Goal: Information Seeking & Learning: Learn about a topic

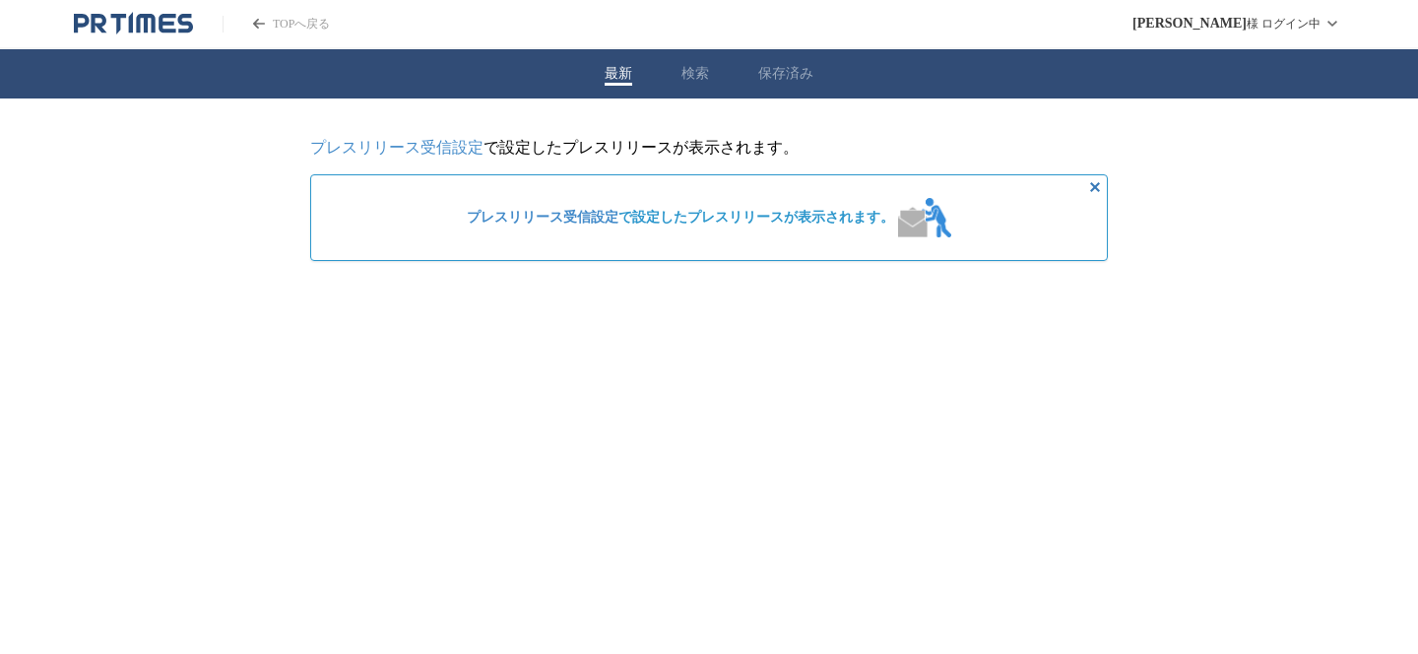
click at [696, 87] on div "最新 検索 保存済み" at bounding box center [709, 73] width 1418 height 49
click at [696, 82] on button "検索" at bounding box center [695, 74] width 28 height 18
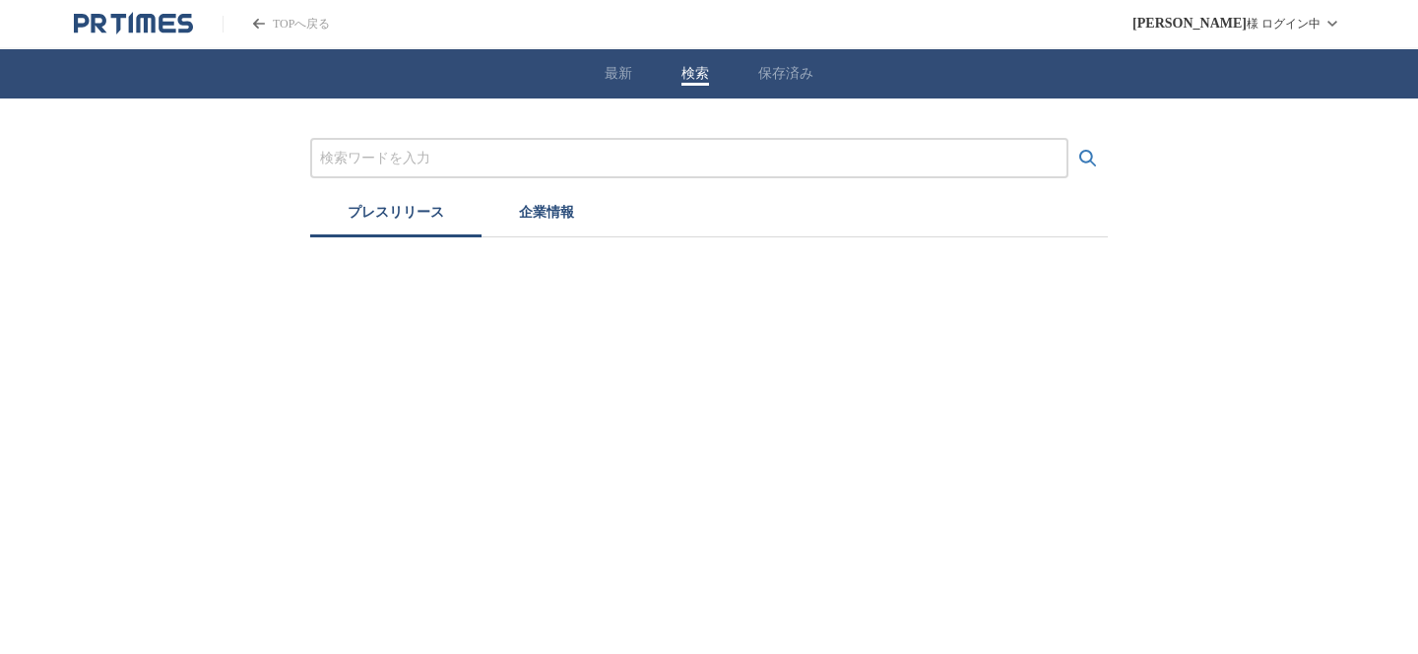
click at [625, 159] on input "プレスリリースおよび企業を検索する" at bounding box center [689, 159] width 738 height 22
type input "びっくりドンキー"
click at [1068, 139] on button "検索する" at bounding box center [1087, 158] width 39 height 39
click at [551, 224] on button "企業情報" at bounding box center [546, 215] width 130 height 43
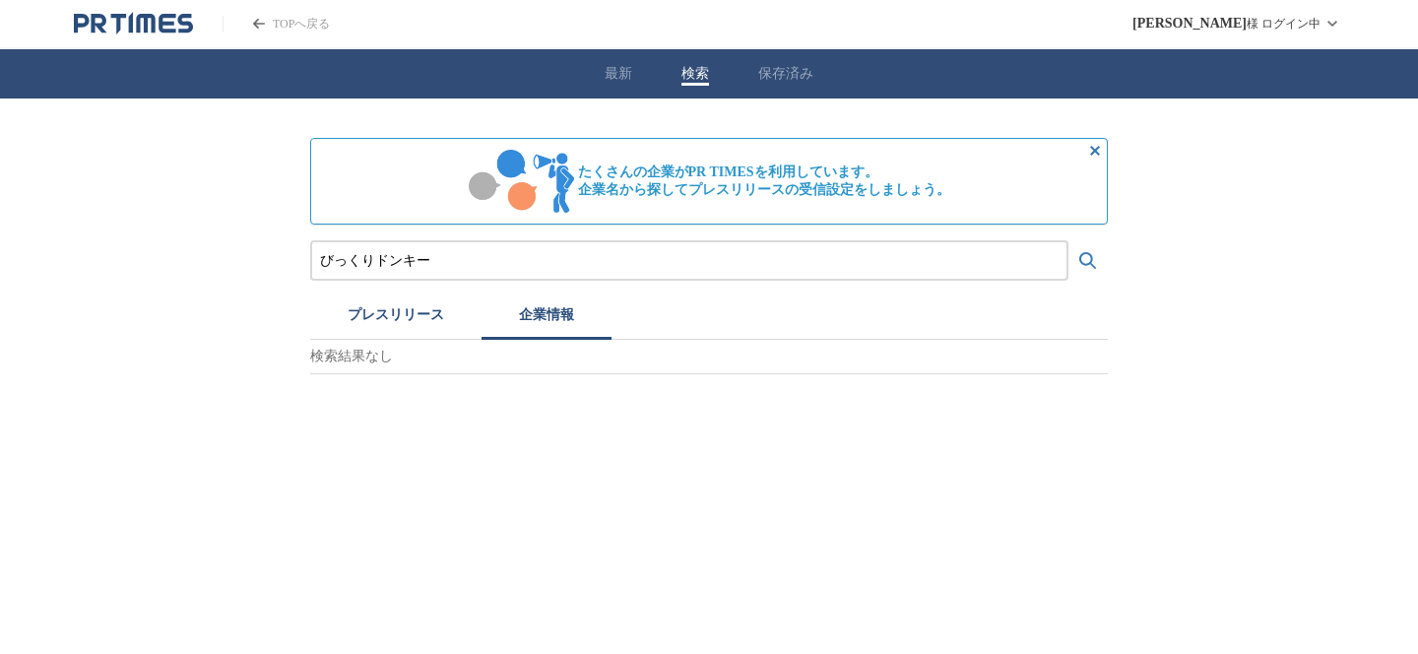
click at [481, 296] on button "企業情報" at bounding box center [546, 317] width 130 height 43
click at [424, 315] on button "プレスリリース" at bounding box center [395, 317] width 171 height 43
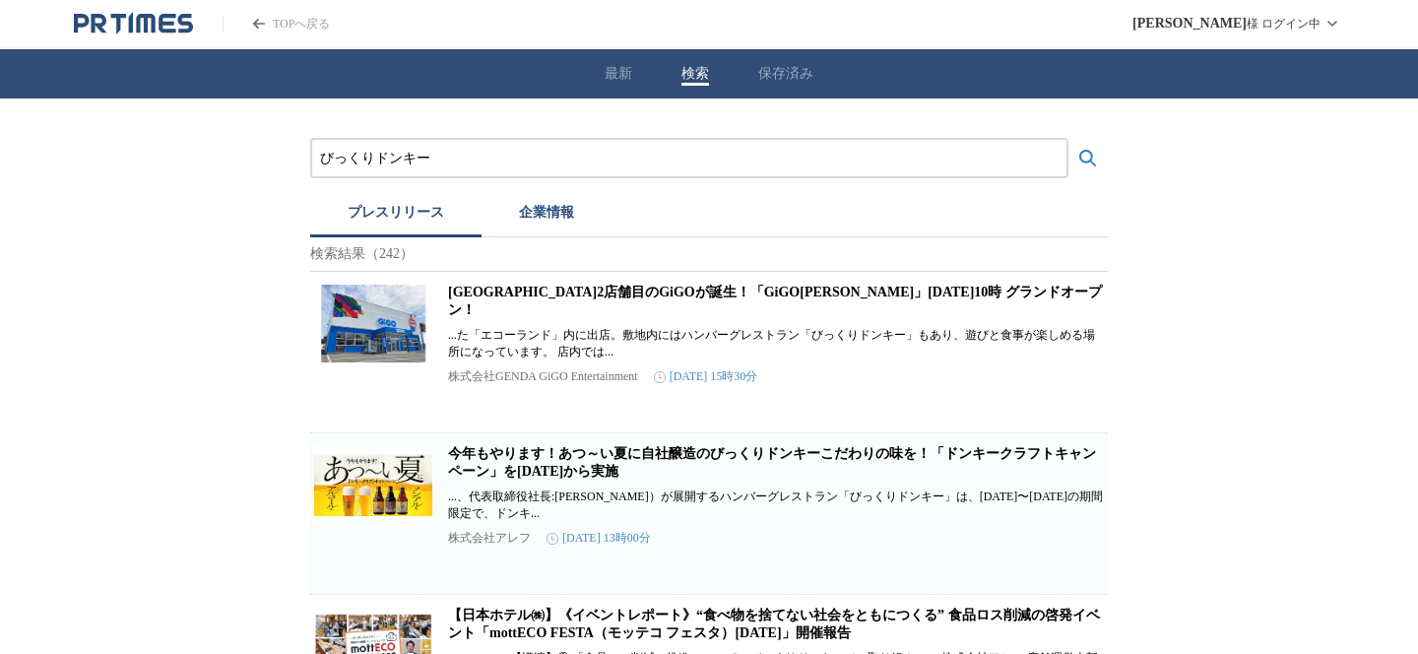
click at [606, 471] on link "今年もやります！あつ～い夏に自社醸造のびっくりドンキーこだわりの味を！「ドンキークラフトキャンペーン」を[DATE]から実施" at bounding box center [772, 462] width 648 height 32
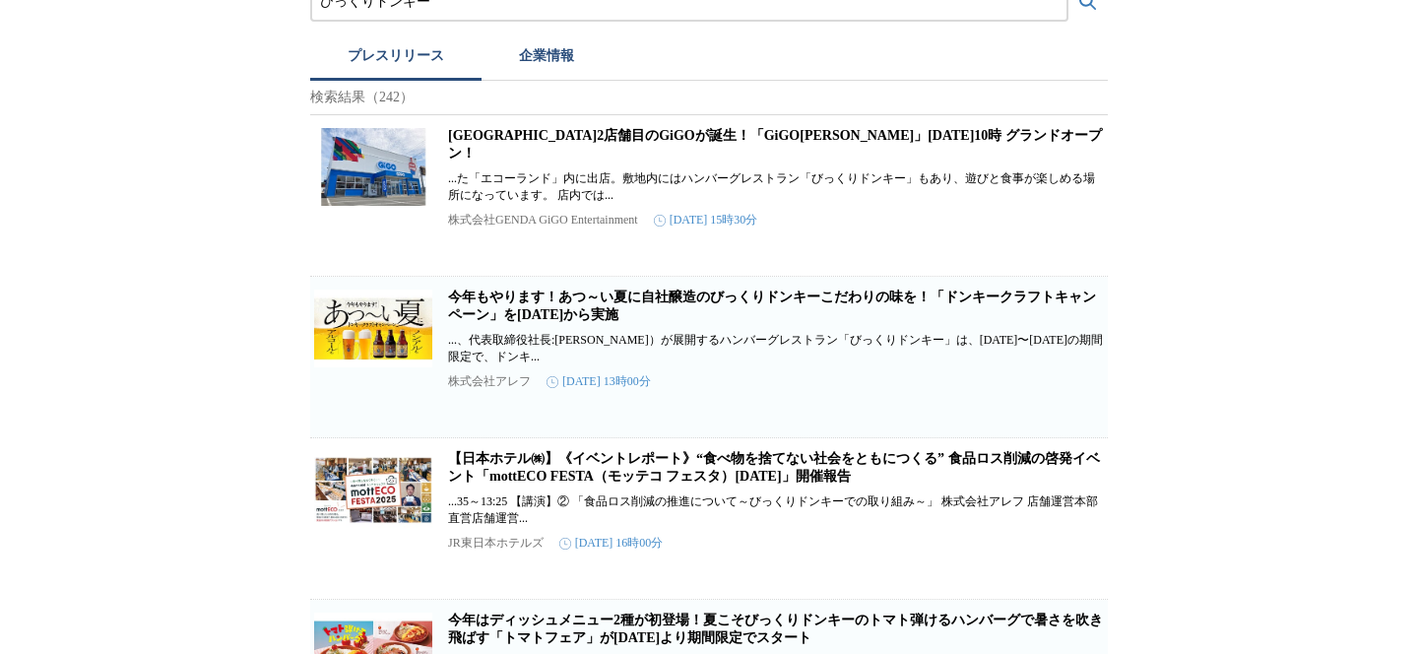
scroll to position [153, 0]
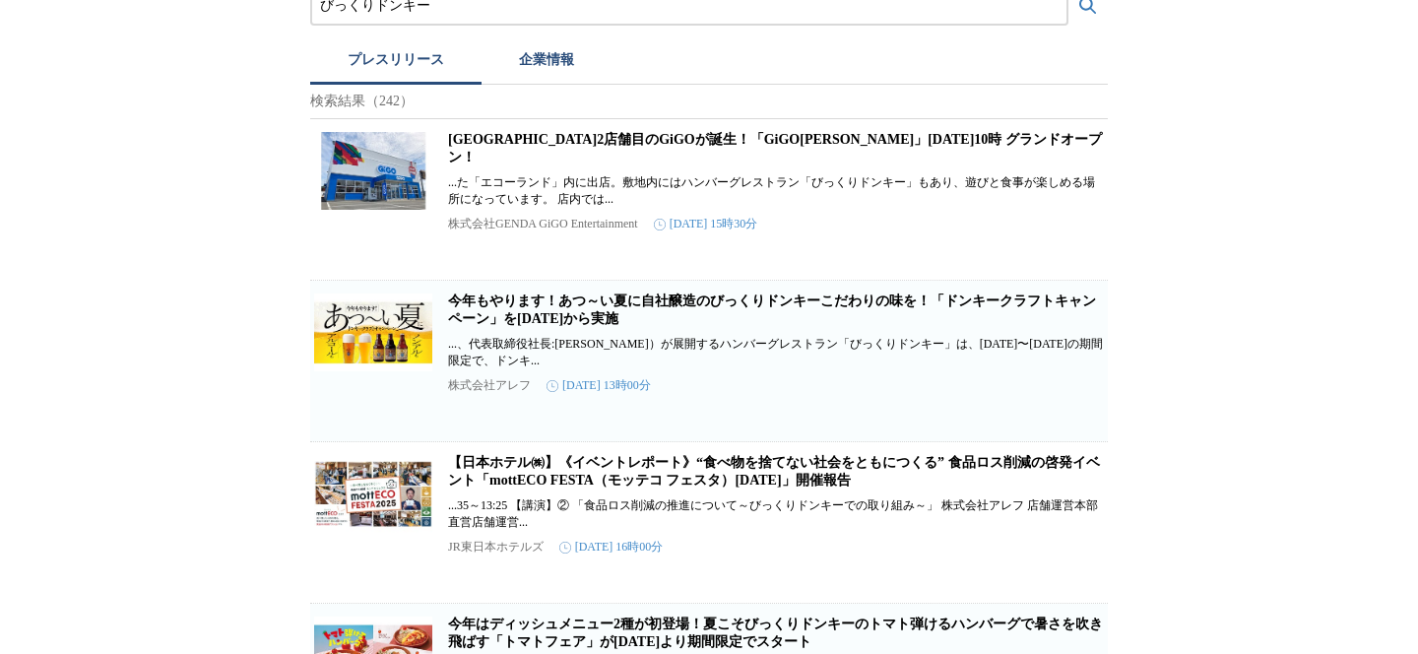
click at [565, 321] on link "今年もやります！あつ～い夏に自社醸造のびっくりドンキーこだわりの味を！「ドンキークラフトキャンペーン」を[DATE]から実施" at bounding box center [772, 309] width 648 height 32
